Goal: Communication & Community: Answer question/provide support

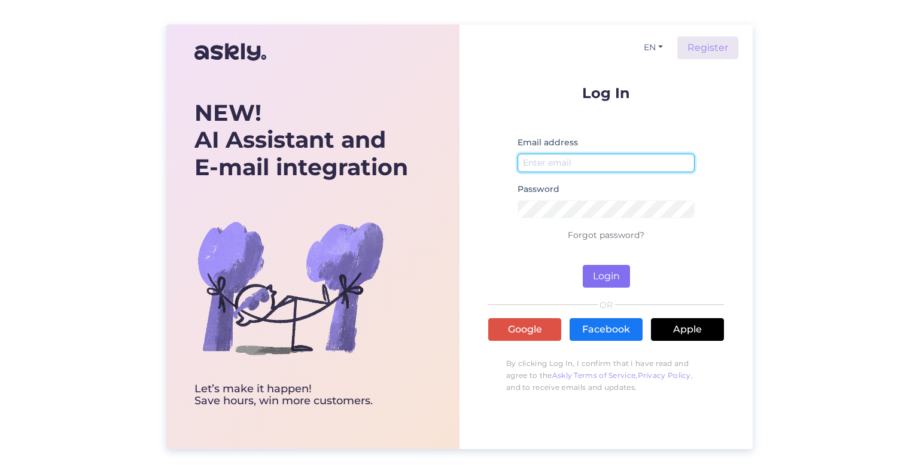
type input "[EMAIL_ADDRESS][DOMAIN_NAME]"
click at [595, 278] on button "Login" at bounding box center [606, 276] width 47 height 23
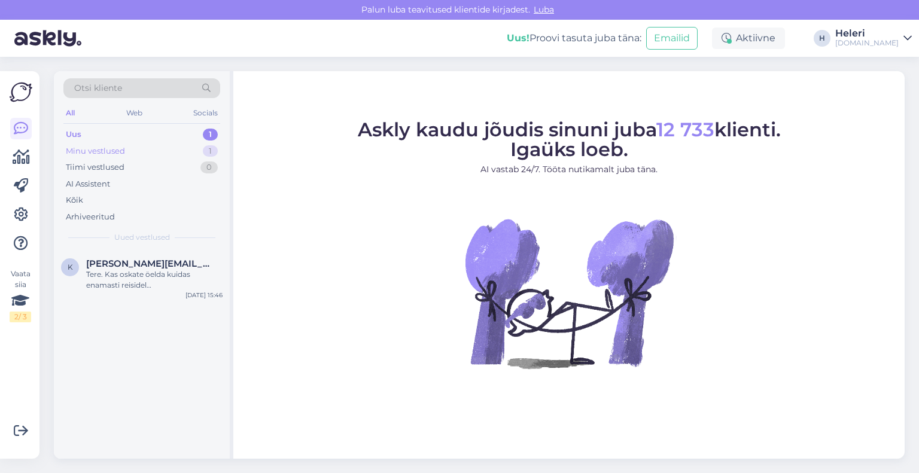
click at [148, 153] on div "Minu vestlused 1" at bounding box center [141, 151] width 157 height 17
click at [148, 265] on span "[EMAIL_ADDRESS][DOMAIN_NAME]" at bounding box center [148, 264] width 124 height 11
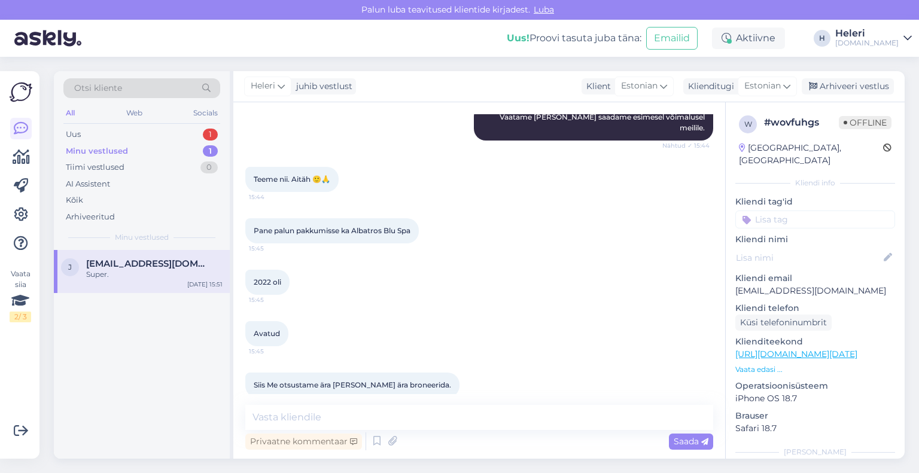
scroll to position [415, 0]
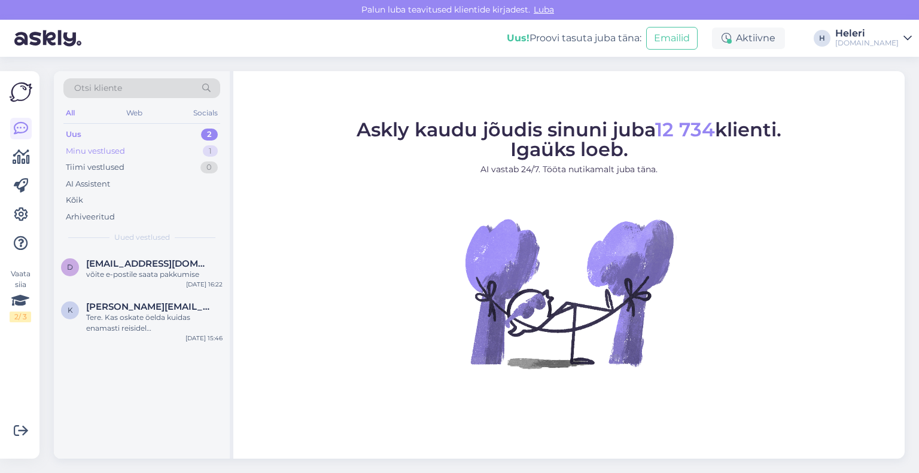
click at [153, 150] on div "Minu vestlused 1" at bounding box center [141, 151] width 157 height 17
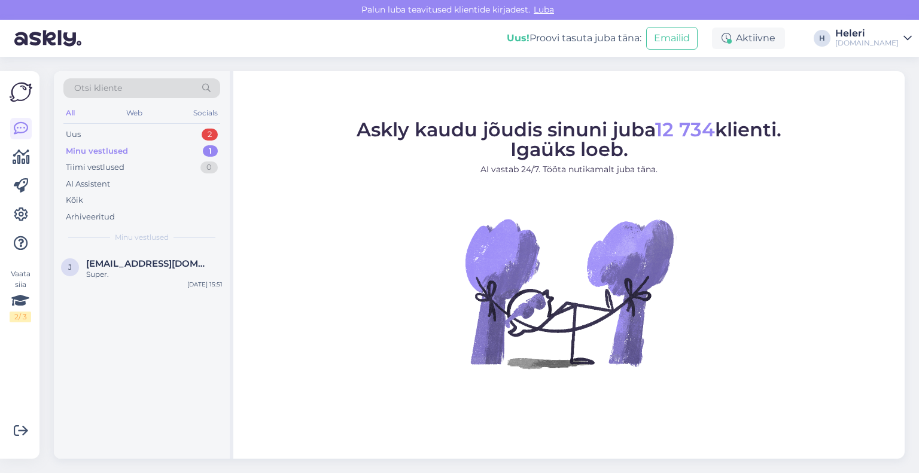
click at [156, 156] on div "Minu vestlused 1" at bounding box center [141, 151] width 157 height 17
click at [117, 267] on span "[EMAIL_ADDRESS][DOMAIN_NAME]" at bounding box center [148, 264] width 124 height 11
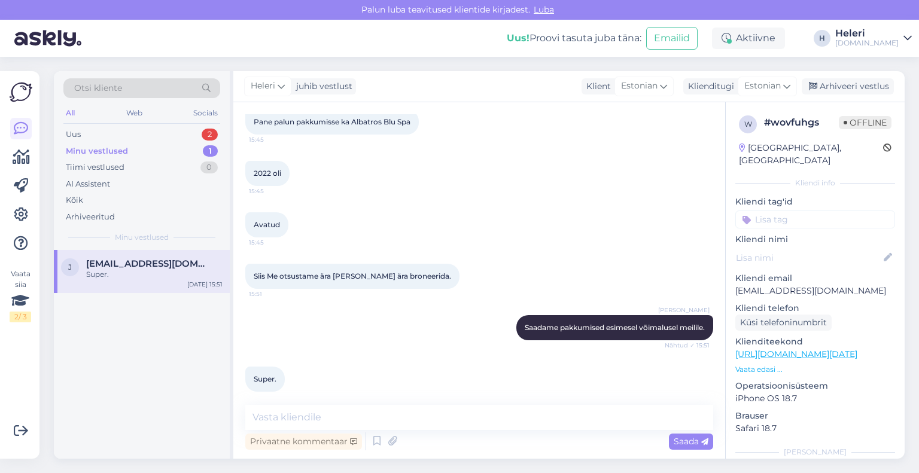
scroll to position [594, 0]
click at [468, 416] on textarea at bounding box center [479, 417] width 468 height 25
click at [326, 420] on textarea "pakkumine on saadetud" at bounding box center [479, 417] width 468 height 25
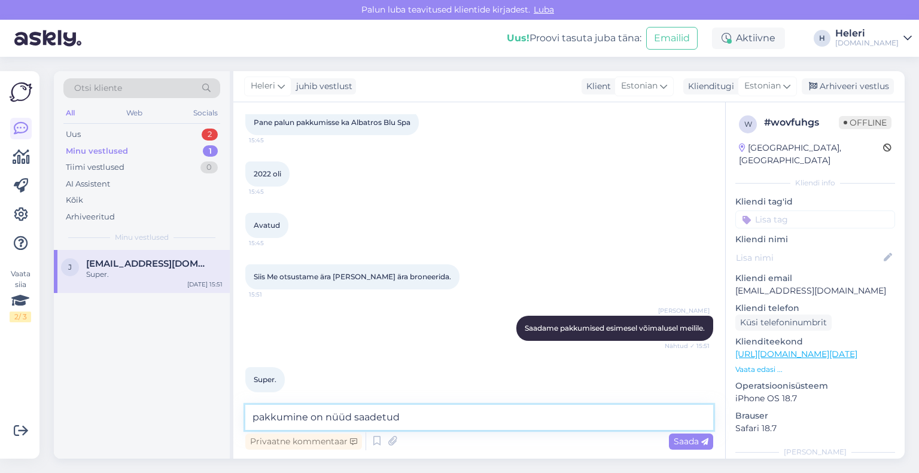
click at [418, 425] on textarea "pakkumine on nüüd saadetud" at bounding box center [479, 417] width 468 height 25
type textarea "pakkumine on nüüd saadetud :)"
click at [695, 443] on span "Saada" at bounding box center [691, 441] width 35 height 11
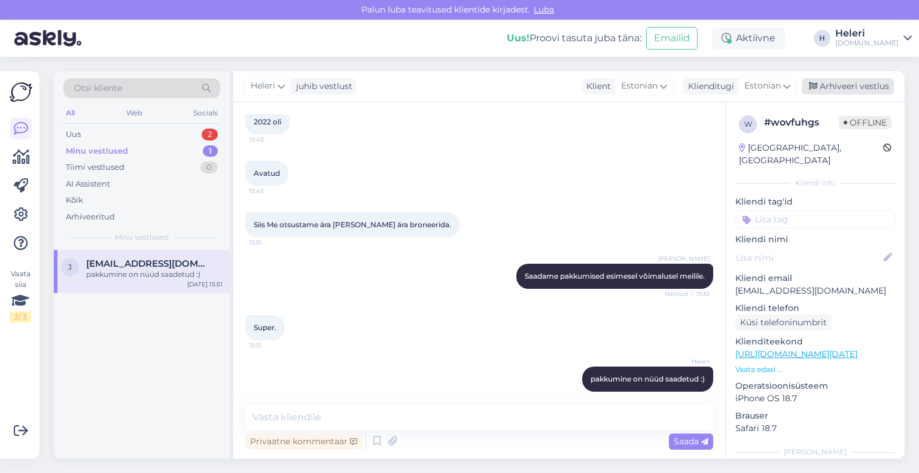
click at [843, 87] on div "Arhiveeri vestlus" at bounding box center [848, 86] width 92 height 16
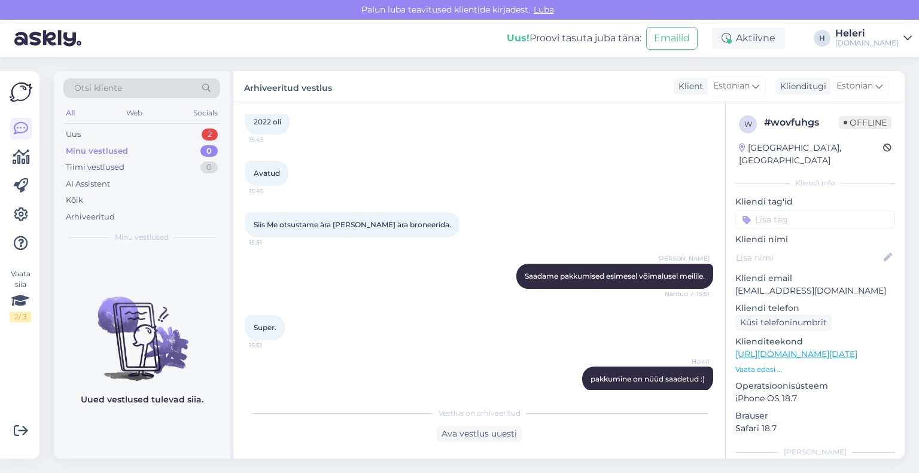
click at [879, 36] on div "Heleri" at bounding box center [866, 34] width 63 height 10
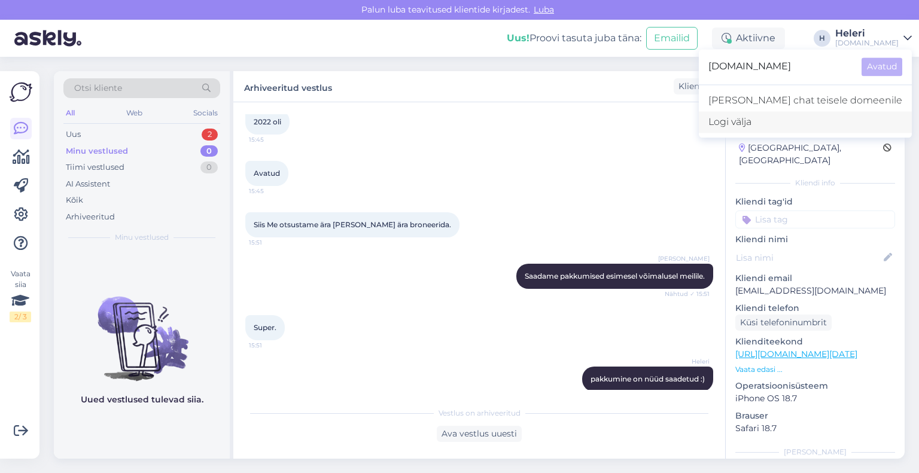
click at [813, 122] on div "Logi välja" at bounding box center [805, 122] width 213 height 22
